Goal: Transaction & Acquisition: Book appointment/travel/reservation

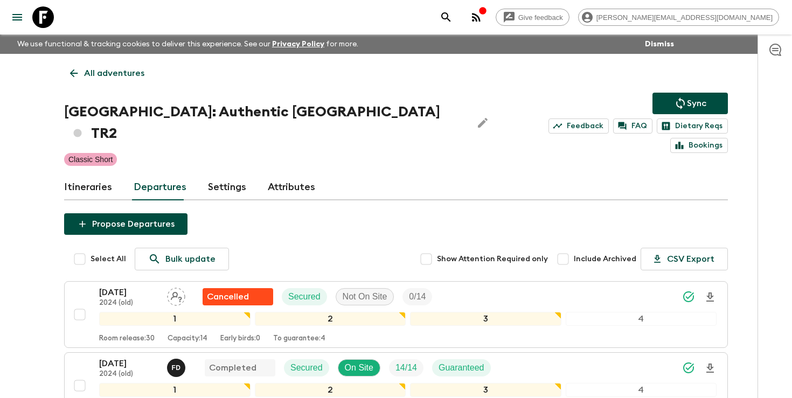
click at [457, 10] on button "search adventures" at bounding box center [446, 17] width 22 height 22
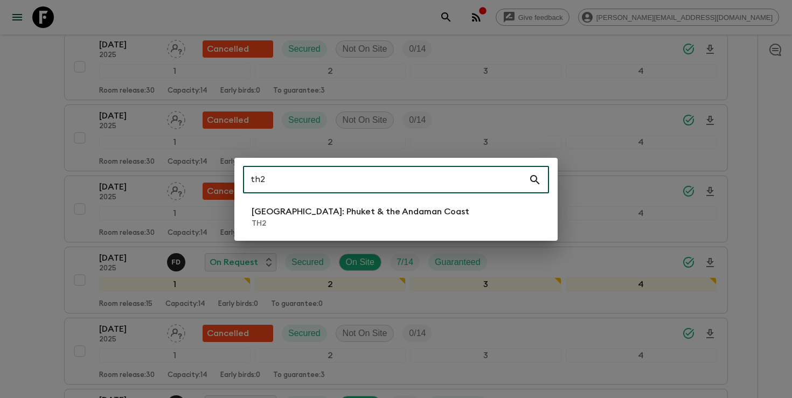
scroll to position [1314, 0]
type input "th2"
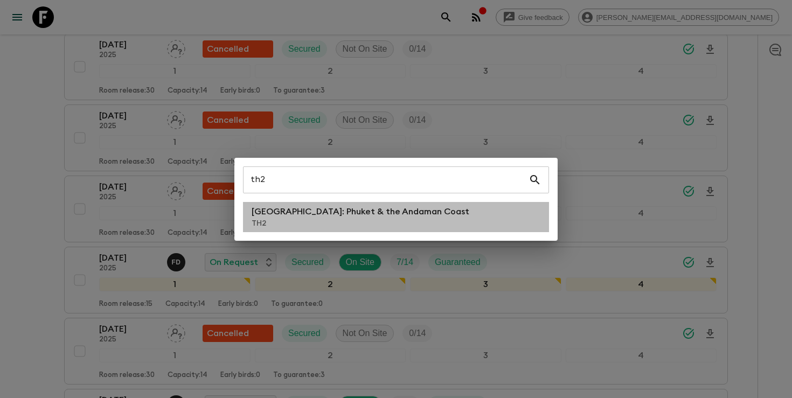
click at [355, 211] on p "[GEOGRAPHIC_DATA]: Phuket & the Andaman Coast" at bounding box center [361, 211] width 218 height 13
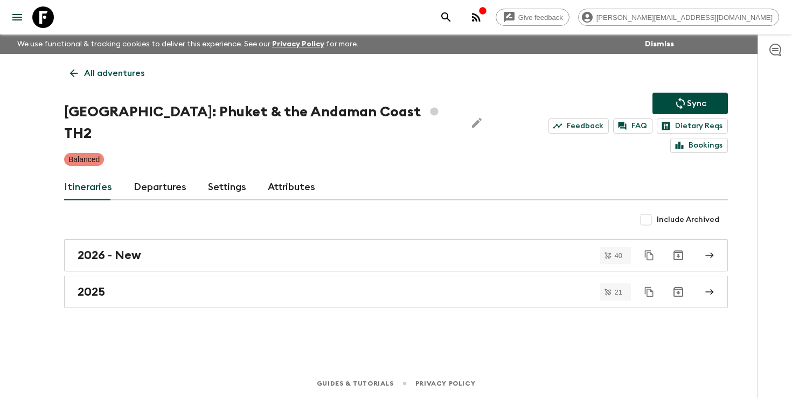
click at [159, 175] on link "Departures" at bounding box center [160, 188] width 53 height 26
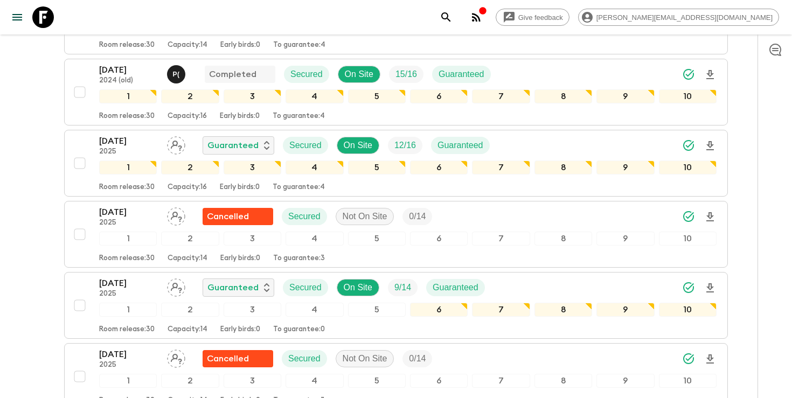
scroll to position [267, 0]
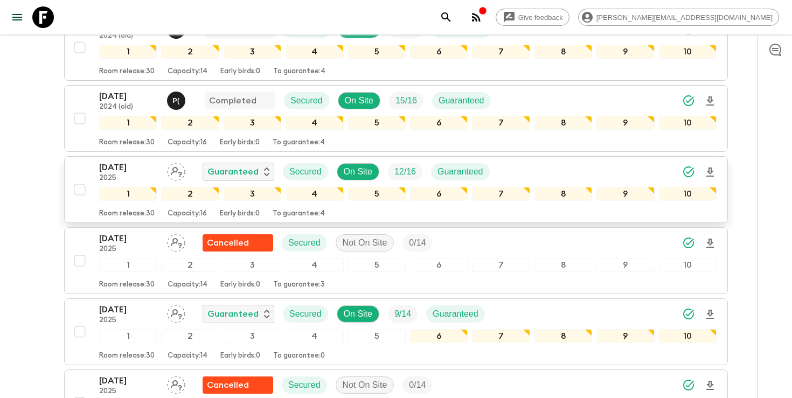
click at [708, 168] on icon "Download Onboarding" at bounding box center [710, 172] width 8 height 9
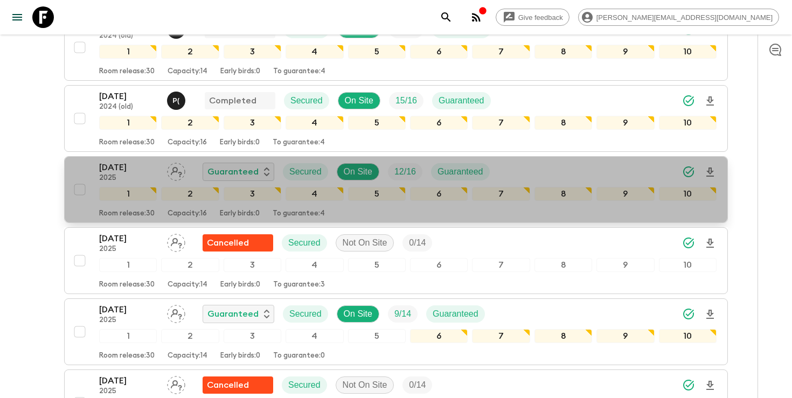
click at [133, 161] on p "[DATE]" at bounding box center [128, 167] width 59 height 13
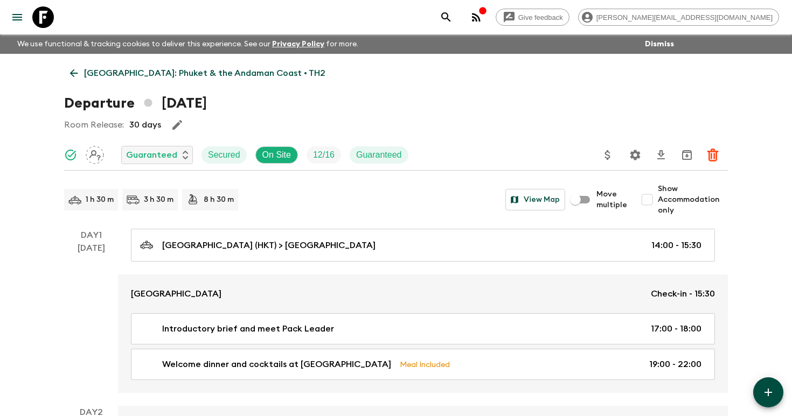
click at [452, 16] on icon "search adventures" at bounding box center [446, 17] width 13 height 13
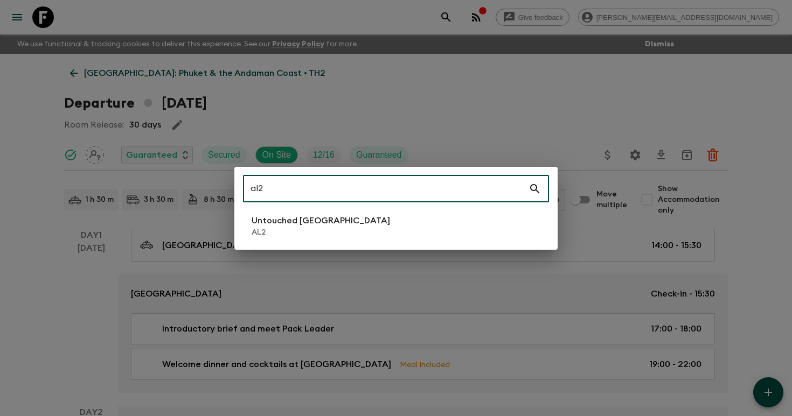
type input "al2"
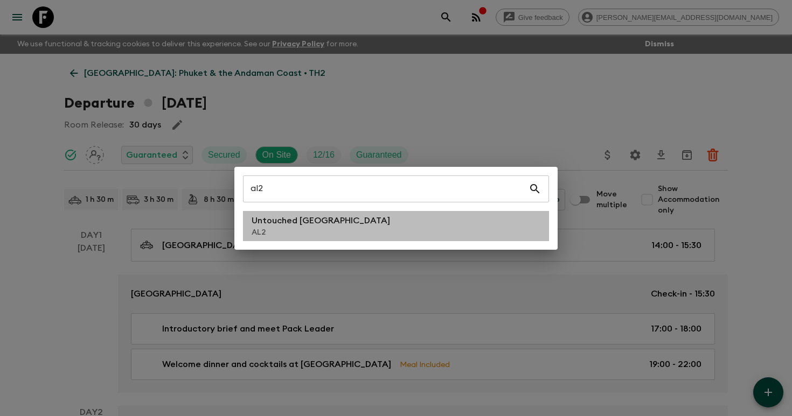
click at [332, 224] on li "Untouched [GEOGRAPHIC_DATA] AL2" at bounding box center [396, 226] width 306 height 30
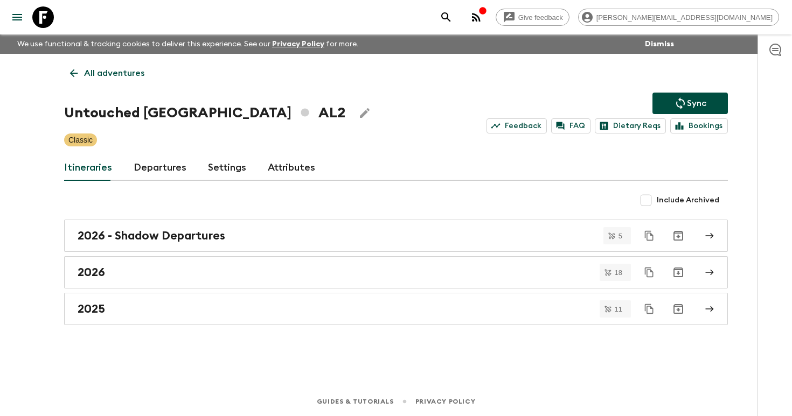
click at [147, 170] on link "Departures" at bounding box center [160, 168] width 53 height 26
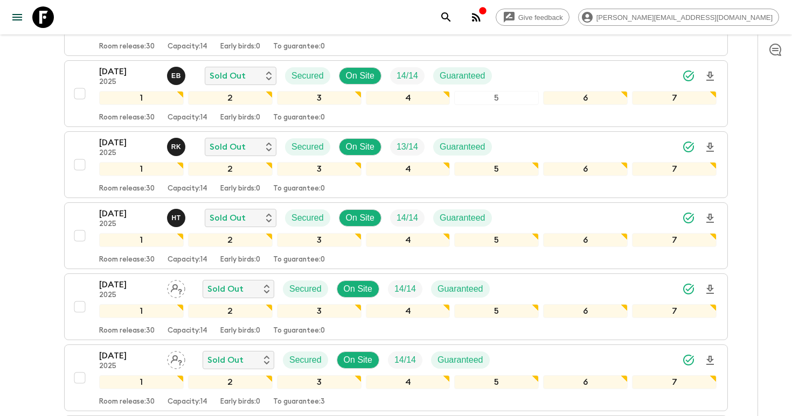
scroll to position [531, 0]
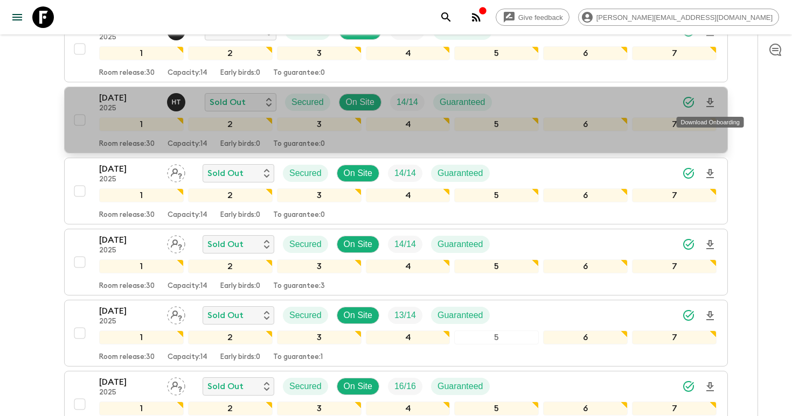
click at [711, 101] on icon "Download Onboarding" at bounding box center [710, 102] width 8 height 9
